Goal: Check status: Check status

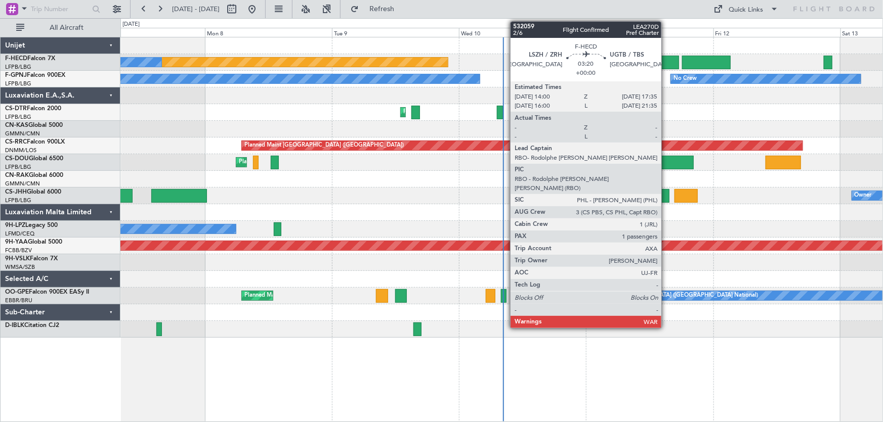
click at [666, 64] on div at bounding box center [668, 63] width 19 height 14
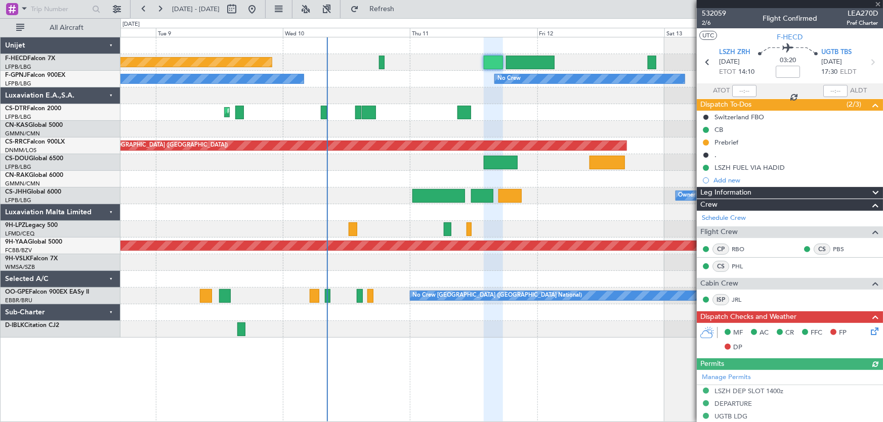
click at [393, 92] on div "Planned Maint Paris (Le Bourget) No Crew No Crew No Crew No Crew No Crew No Cre…" at bounding box center [501, 187] width 762 height 300
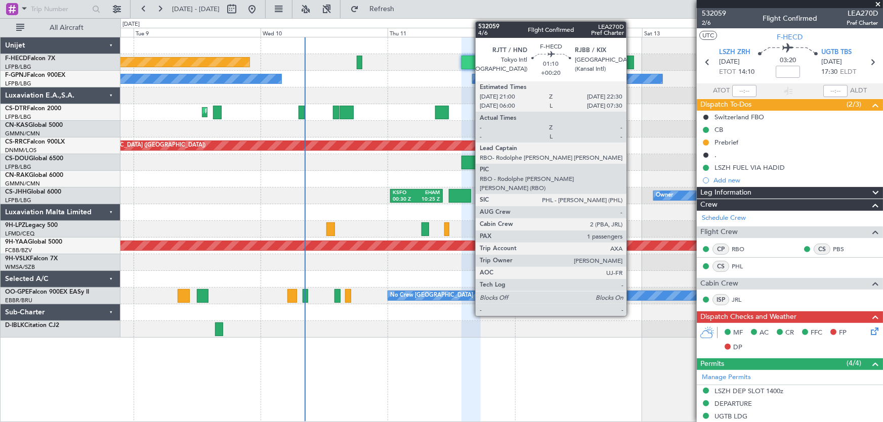
click at [631, 62] on div at bounding box center [629, 63] width 8 height 14
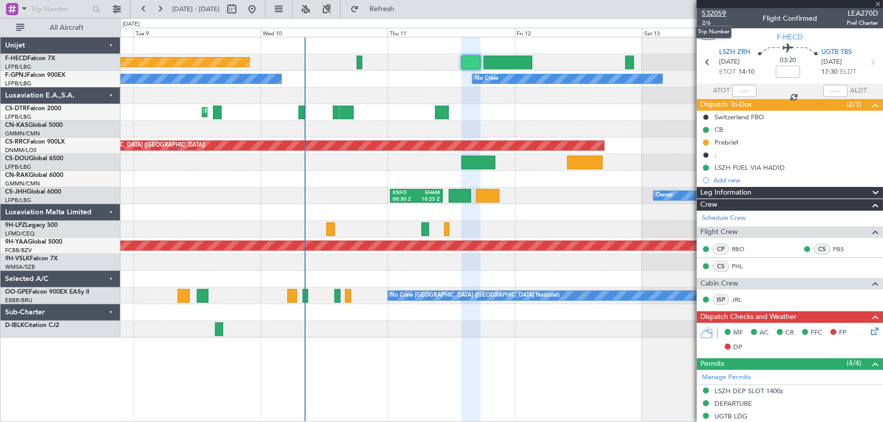
click at [716, 14] on span "532059" at bounding box center [713, 13] width 24 height 11
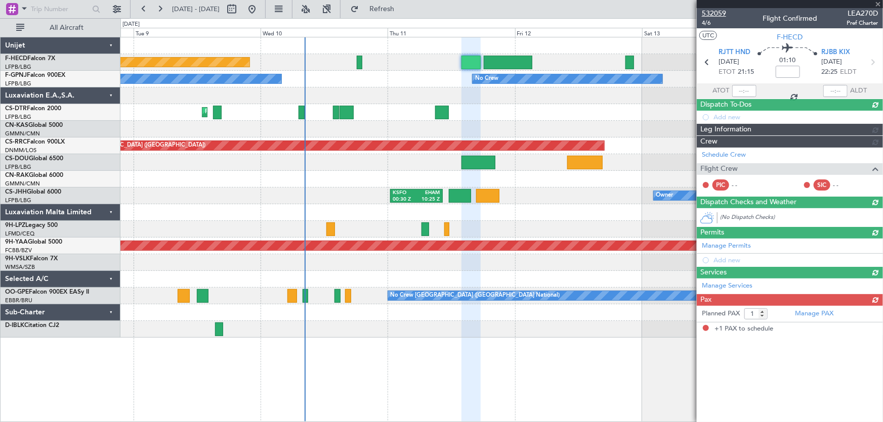
type input "+00:20"
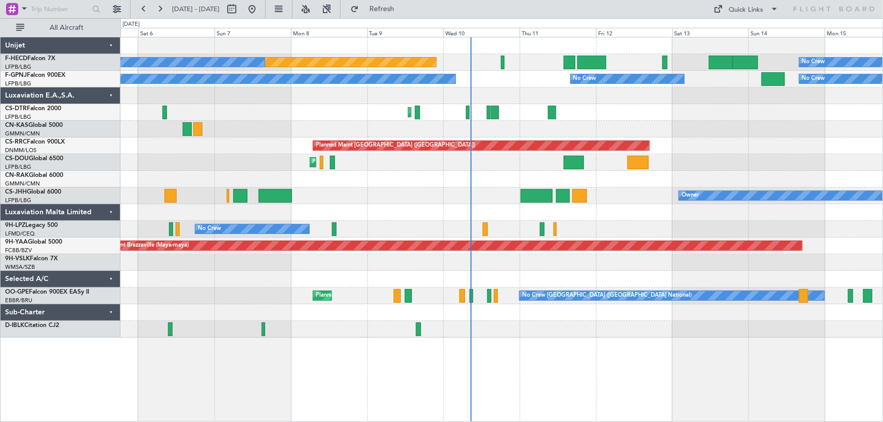
click at [371, 159] on div "No Crew Planned Maint Paris (Le Bourget) No Crew No Crew No Crew No Crew No Cre…" at bounding box center [501, 187] width 762 height 300
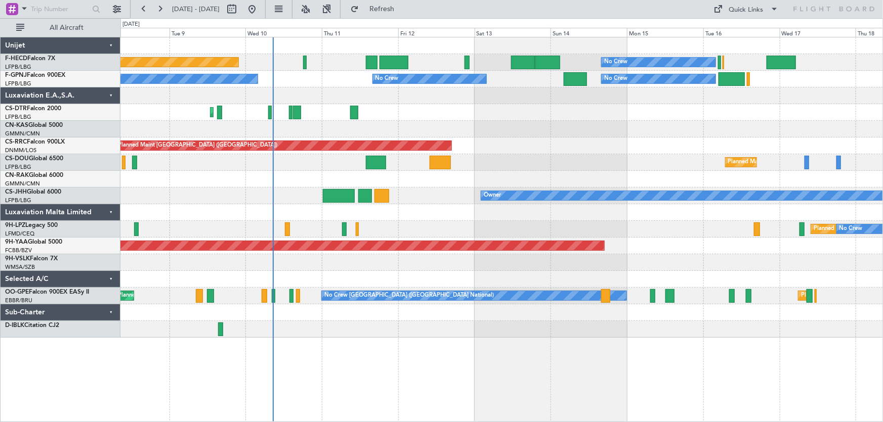
click at [464, 167] on div "No Crew Planned Maint Paris (Le Bourget) No Crew No Crew No Crew No Crew No Cre…" at bounding box center [501, 187] width 762 height 300
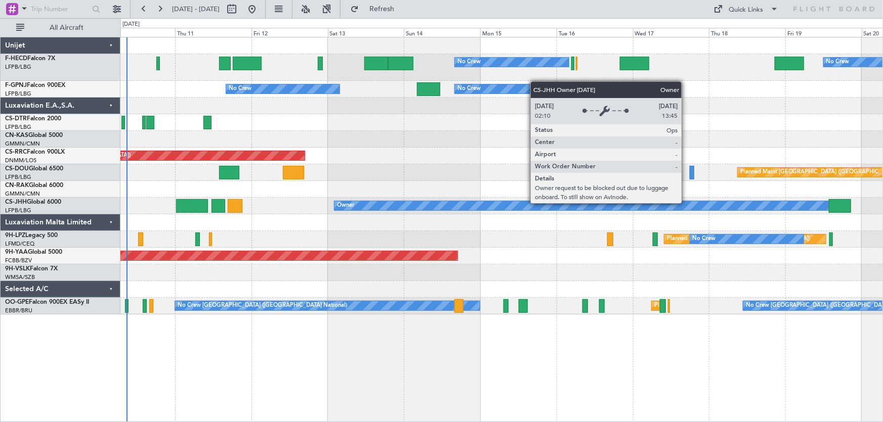
click at [686, 203] on div "Owner" at bounding box center [581, 205] width 494 height 9
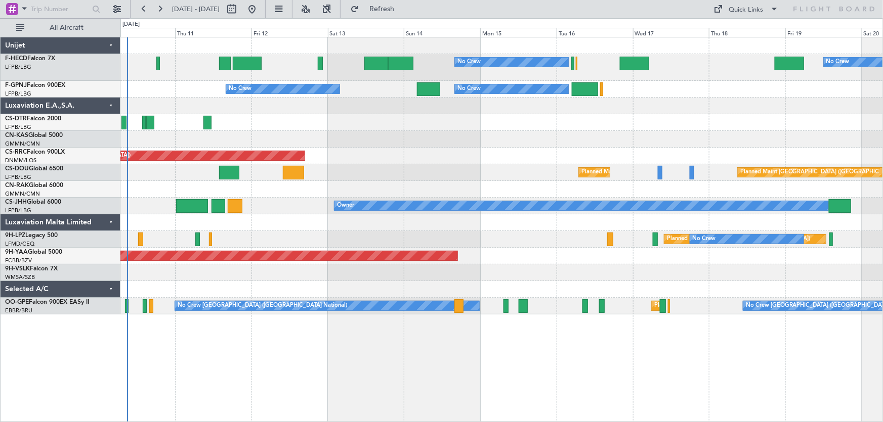
click at [439, 105] on div "No Crew No Crew Planned Maint [GEOGRAPHIC_DATA] ([GEOGRAPHIC_DATA]) No Crew No …" at bounding box center [501, 175] width 762 height 277
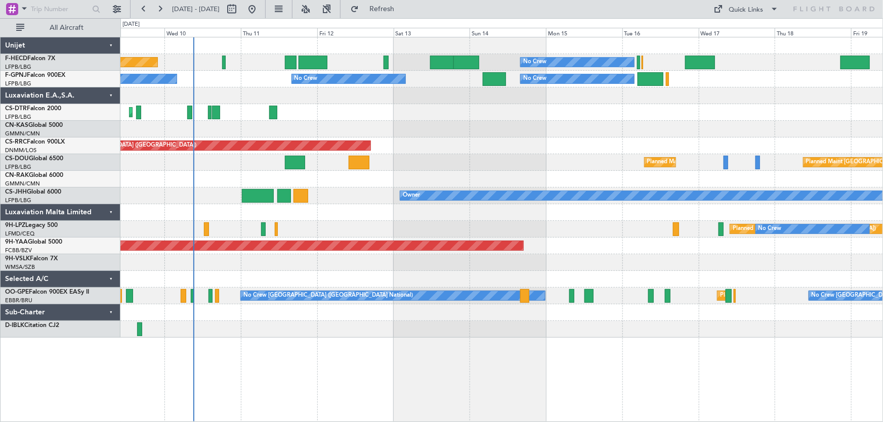
click at [375, 146] on div "No Crew Planned Maint [GEOGRAPHIC_DATA] ([GEOGRAPHIC_DATA]) No Crew No Crew No …" at bounding box center [501, 187] width 762 height 300
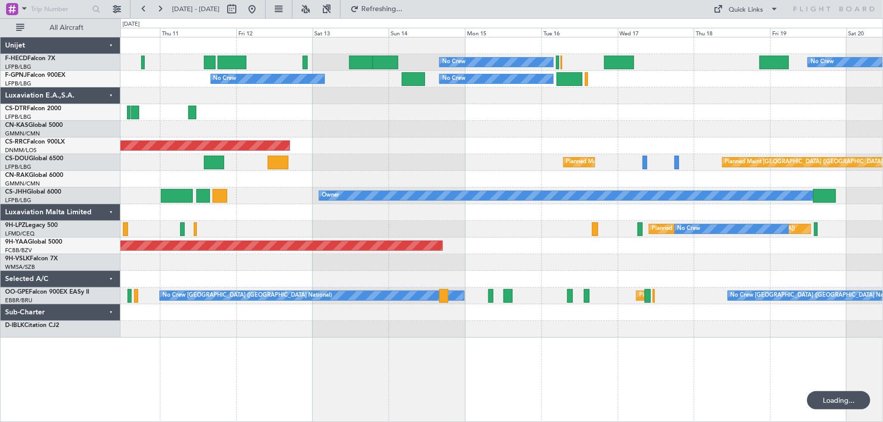
click at [374, 173] on div "No Crew No Crew Planned Maint [GEOGRAPHIC_DATA] ([GEOGRAPHIC_DATA]) No Crew No …" at bounding box center [501, 187] width 762 height 300
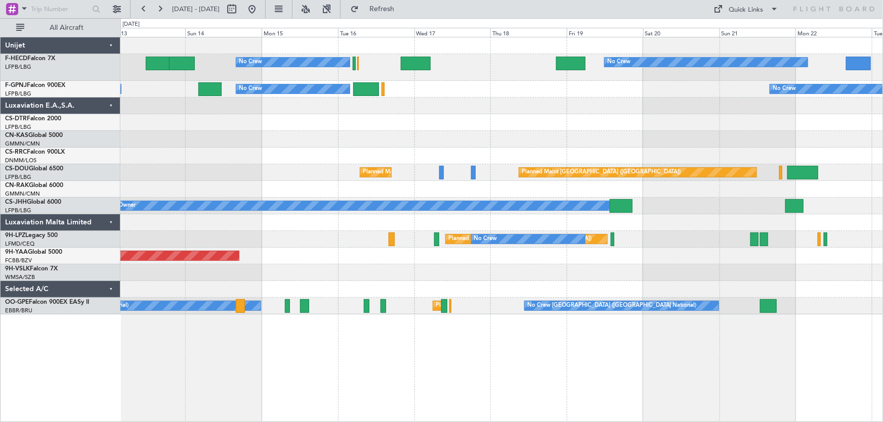
click at [378, 160] on div "No Crew No Crew No Crew No Crew No Crew No Crew Planned Maint [GEOGRAPHIC_DATA]…" at bounding box center [501, 175] width 762 height 277
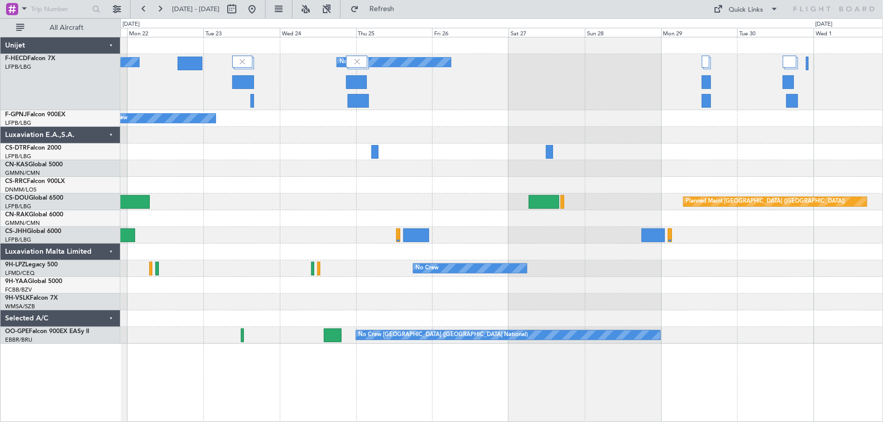
click at [292, 189] on div "No Crew No Crew No Crew No Crew Planned Maint [GEOGRAPHIC_DATA] ([GEOGRAPHIC_DA…" at bounding box center [501, 190] width 762 height 306
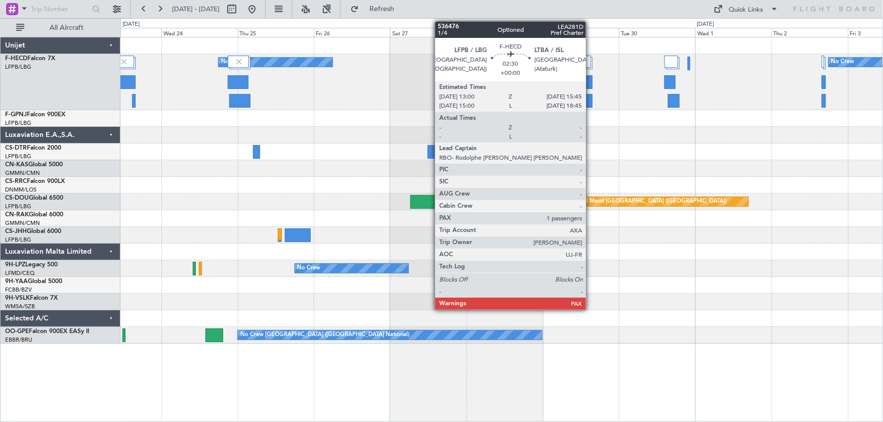
click at [590, 104] on div at bounding box center [587, 101] width 9 height 14
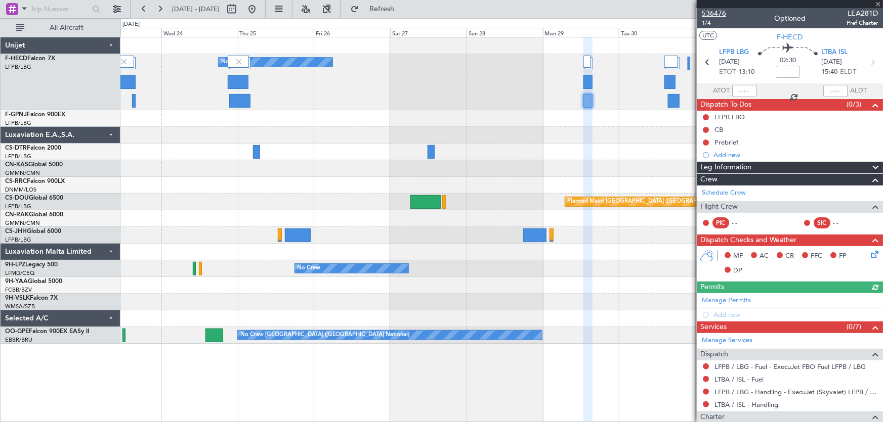
click at [721, 14] on span "536476" at bounding box center [713, 13] width 24 height 11
click at [403, 10] on span "Refresh" at bounding box center [382, 9] width 42 height 7
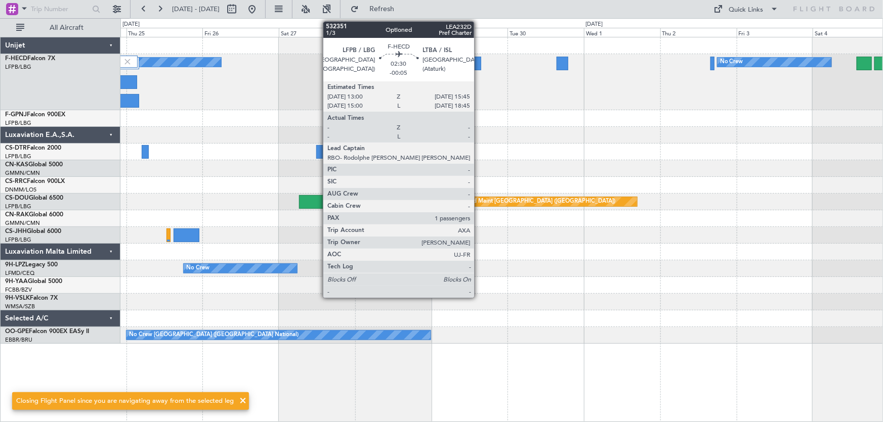
click at [477, 64] on div at bounding box center [476, 64] width 9 height 14
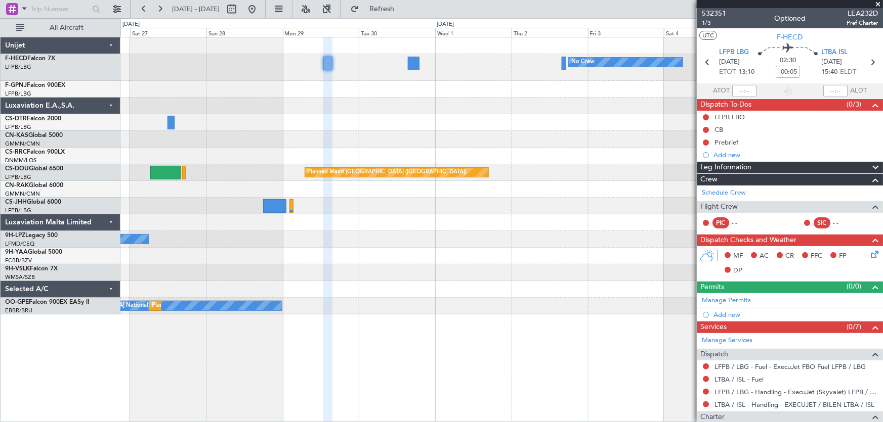
click at [451, 101] on div at bounding box center [501, 106] width 762 height 17
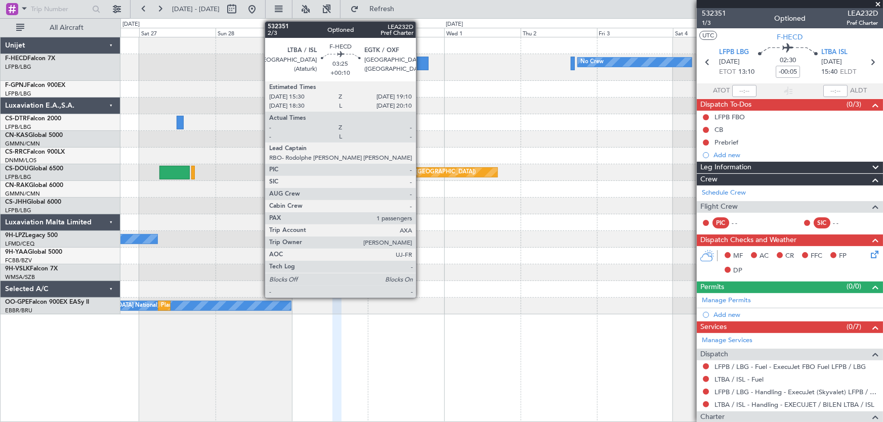
click at [420, 61] on div at bounding box center [423, 64] width 12 height 14
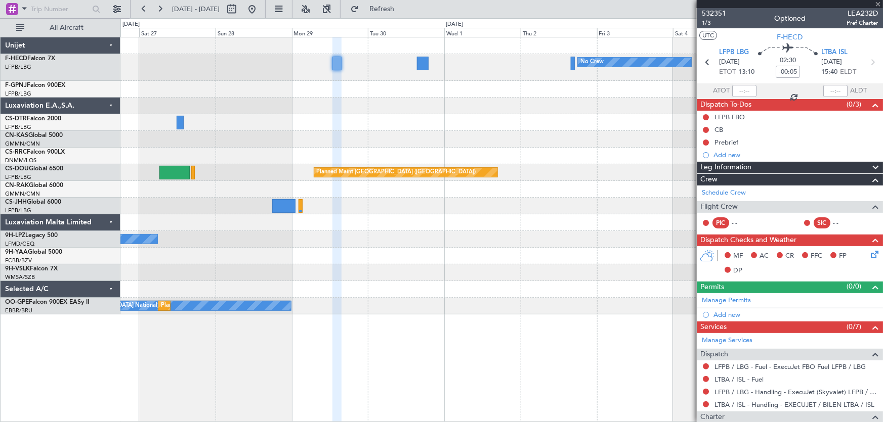
type input "+00:10"
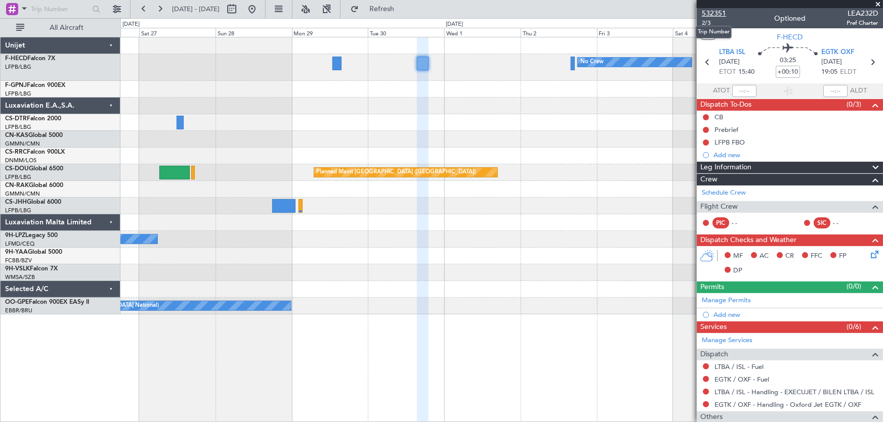
click at [710, 13] on span "532351" at bounding box center [713, 13] width 24 height 11
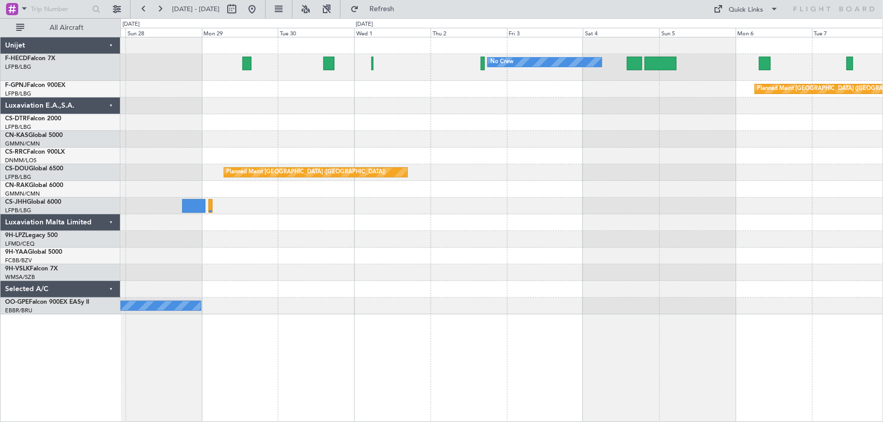
click at [275, 126] on div "No Crew No Crew Planned Maint [GEOGRAPHIC_DATA] ([GEOGRAPHIC_DATA]) Planned Mai…" at bounding box center [501, 175] width 762 height 277
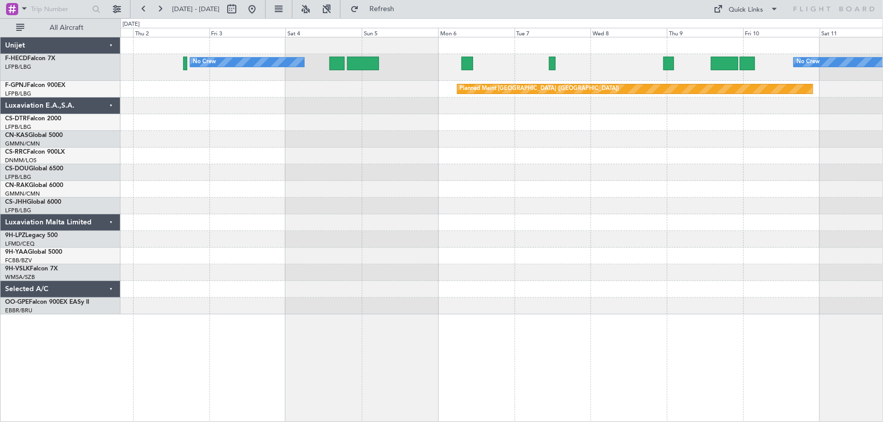
click at [304, 142] on div "No Crew No Crew Planned Maint [GEOGRAPHIC_DATA] ([GEOGRAPHIC_DATA]) Planned Mai…" at bounding box center [501, 175] width 762 height 277
click at [394, 147] on div at bounding box center [501, 139] width 762 height 17
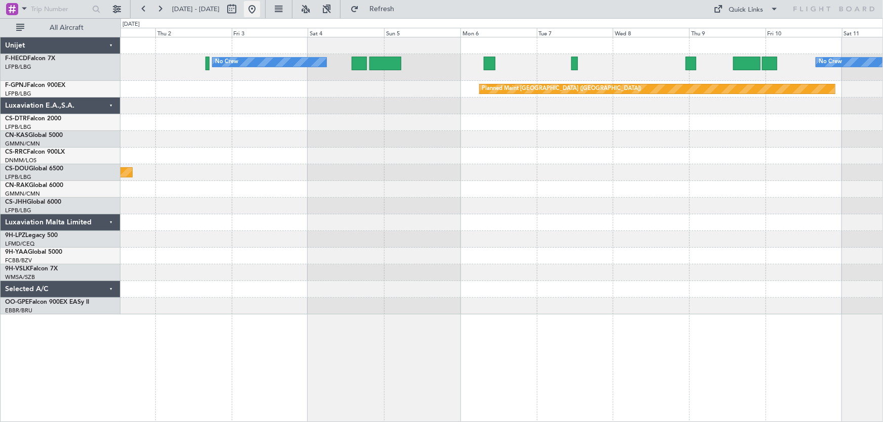
click at [260, 10] on button at bounding box center [252, 9] width 16 height 16
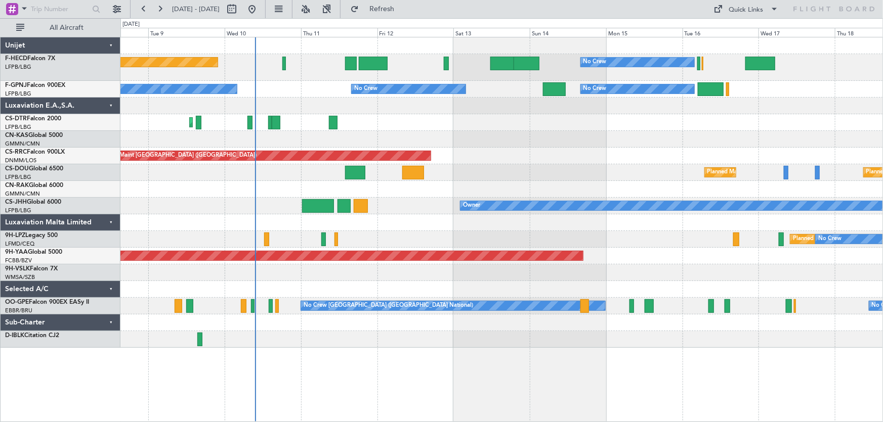
click at [460, 219] on div "Planned Maint [GEOGRAPHIC_DATA] ([GEOGRAPHIC_DATA]) No Crew No Crew No Crew No …" at bounding box center [501, 192] width 762 height 311
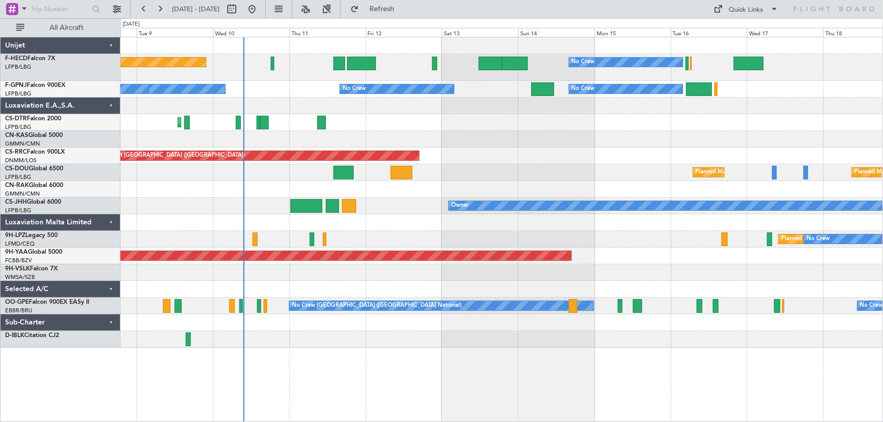
click at [486, 202] on div "Planned Maint [GEOGRAPHIC_DATA] ([GEOGRAPHIC_DATA]) No Crew No Crew No Crew No …" at bounding box center [501, 192] width 762 height 311
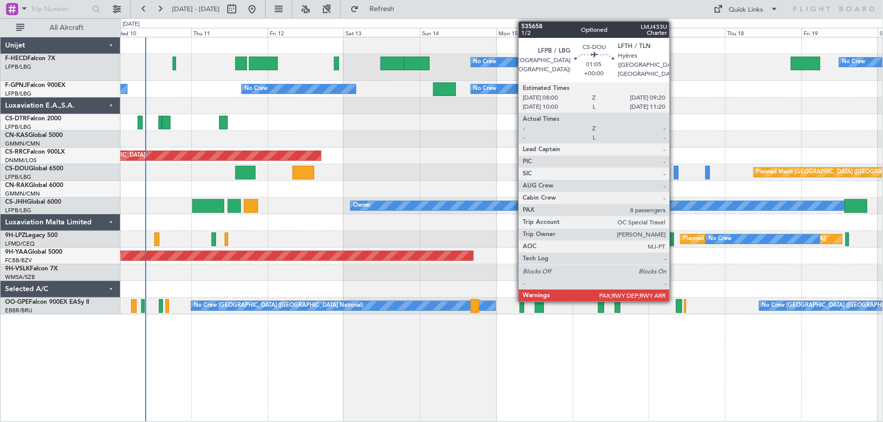
click at [674, 172] on div at bounding box center [676, 173] width 5 height 14
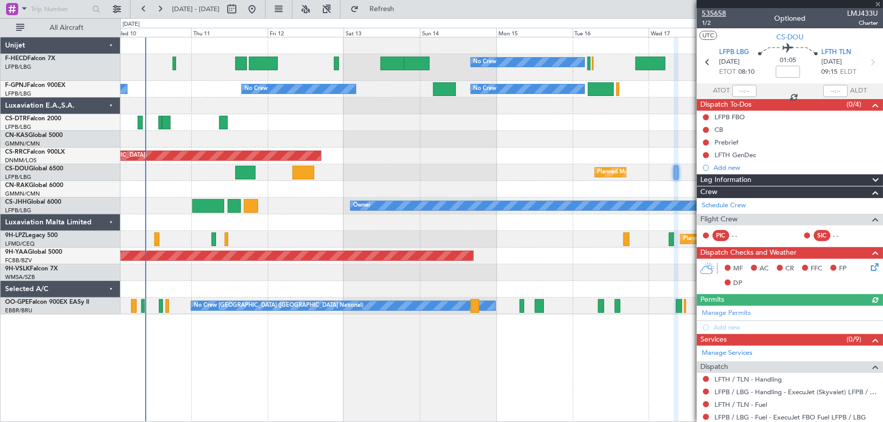
click at [720, 11] on span "535658" at bounding box center [713, 13] width 24 height 11
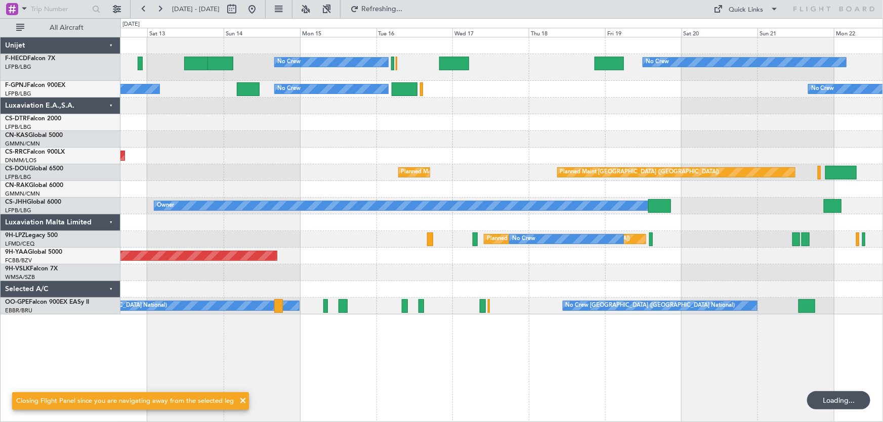
click at [449, 131] on div "No Crew No Crew No Crew No Crew No Crew No Crew No Crew Planned Maint [GEOGRAPH…" at bounding box center [501, 175] width 762 height 277
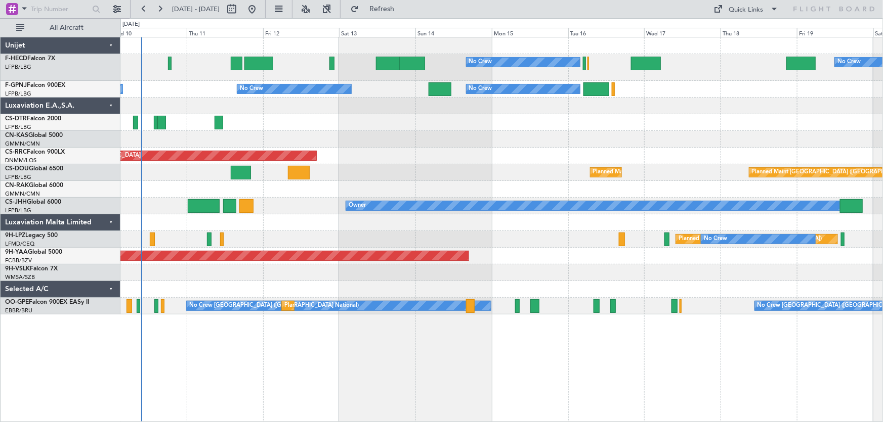
click at [582, 133] on div "No Crew No Crew Planned Maint [GEOGRAPHIC_DATA] ([GEOGRAPHIC_DATA]) No Crew No …" at bounding box center [501, 175] width 762 height 277
click at [260, 13] on button at bounding box center [252, 9] width 16 height 16
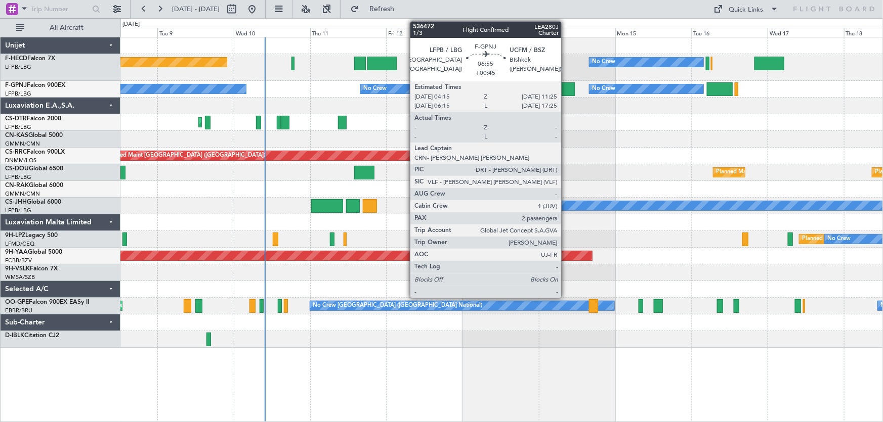
click at [565, 93] on div at bounding box center [563, 89] width 23 height 14
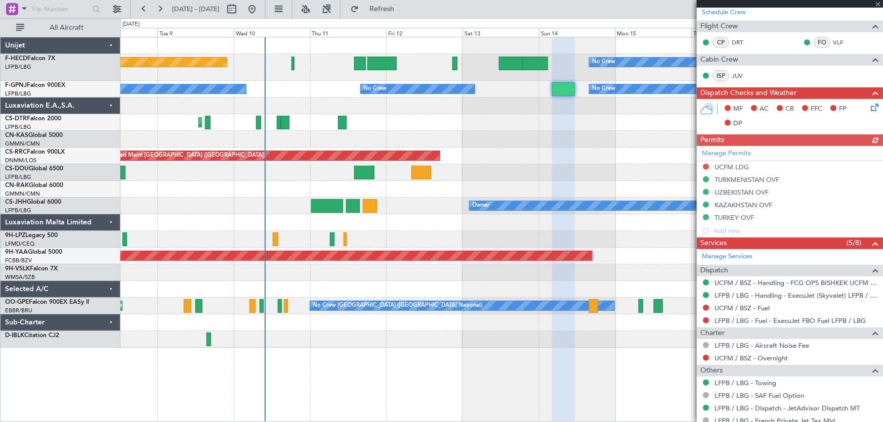
scroll to position [230, 0]
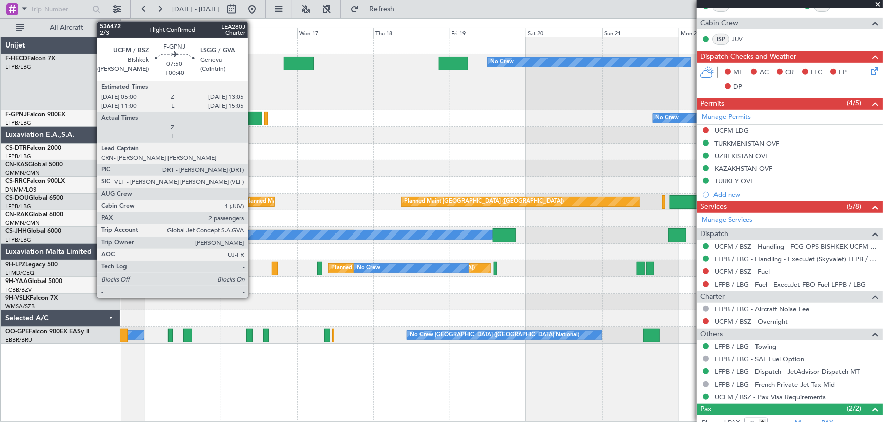
click at [252, 114] on div at bounding box center [249, 119] width 26 height 14
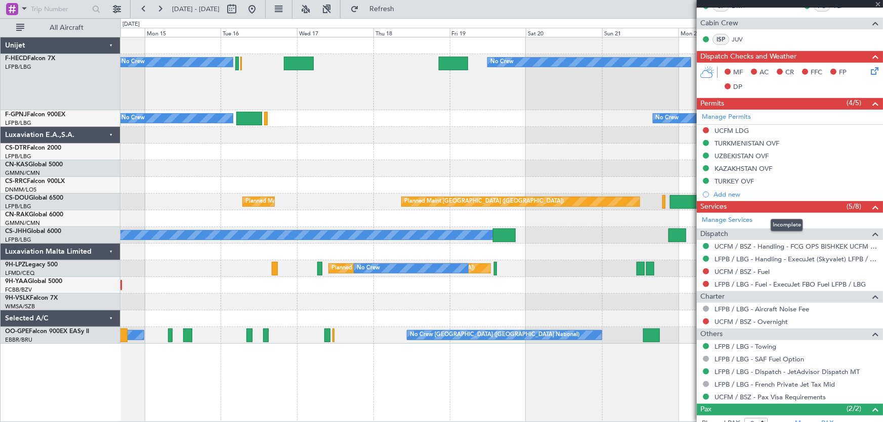
type input "+00:40"
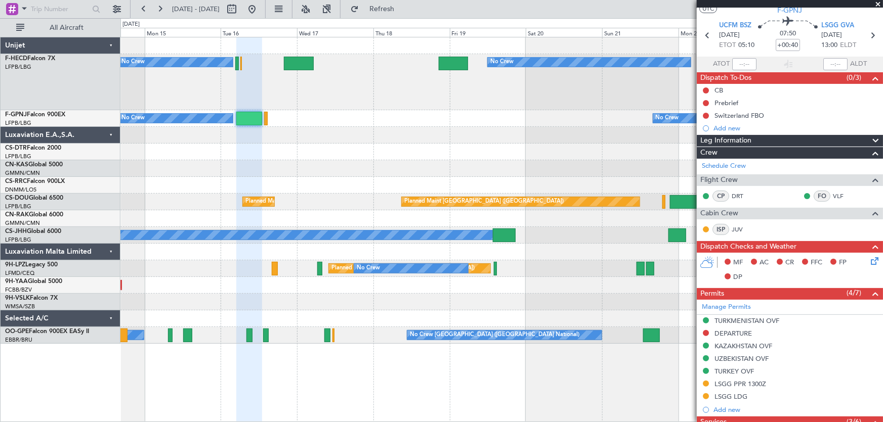
scroll to position [0, 0]
